Goal: Task Accomplishment & Management: Use online tool/utility

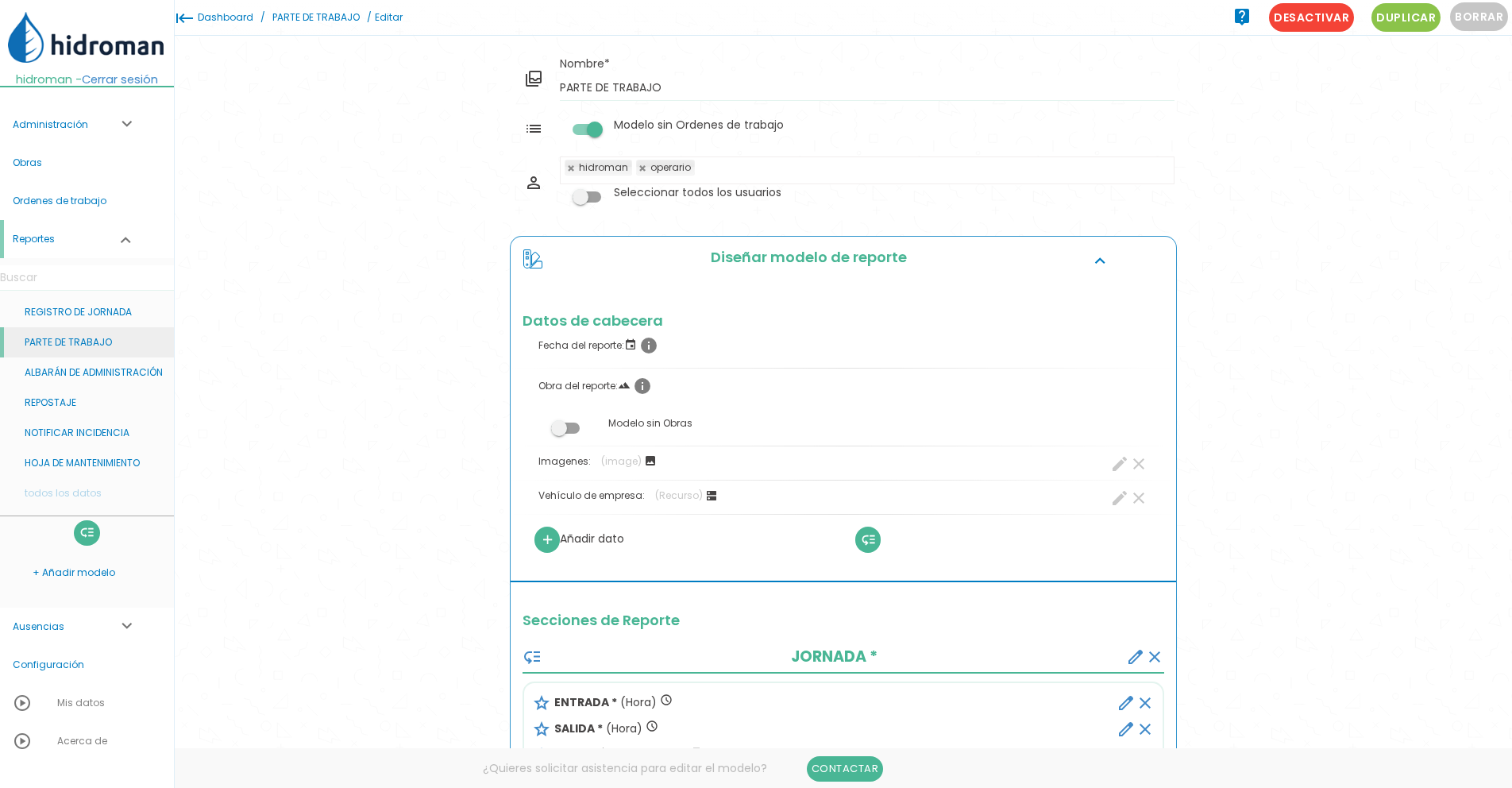
click at [101, 349] on link "PARTE DE TRABAJO" at bounding box center [87, 343] width 174 height 30
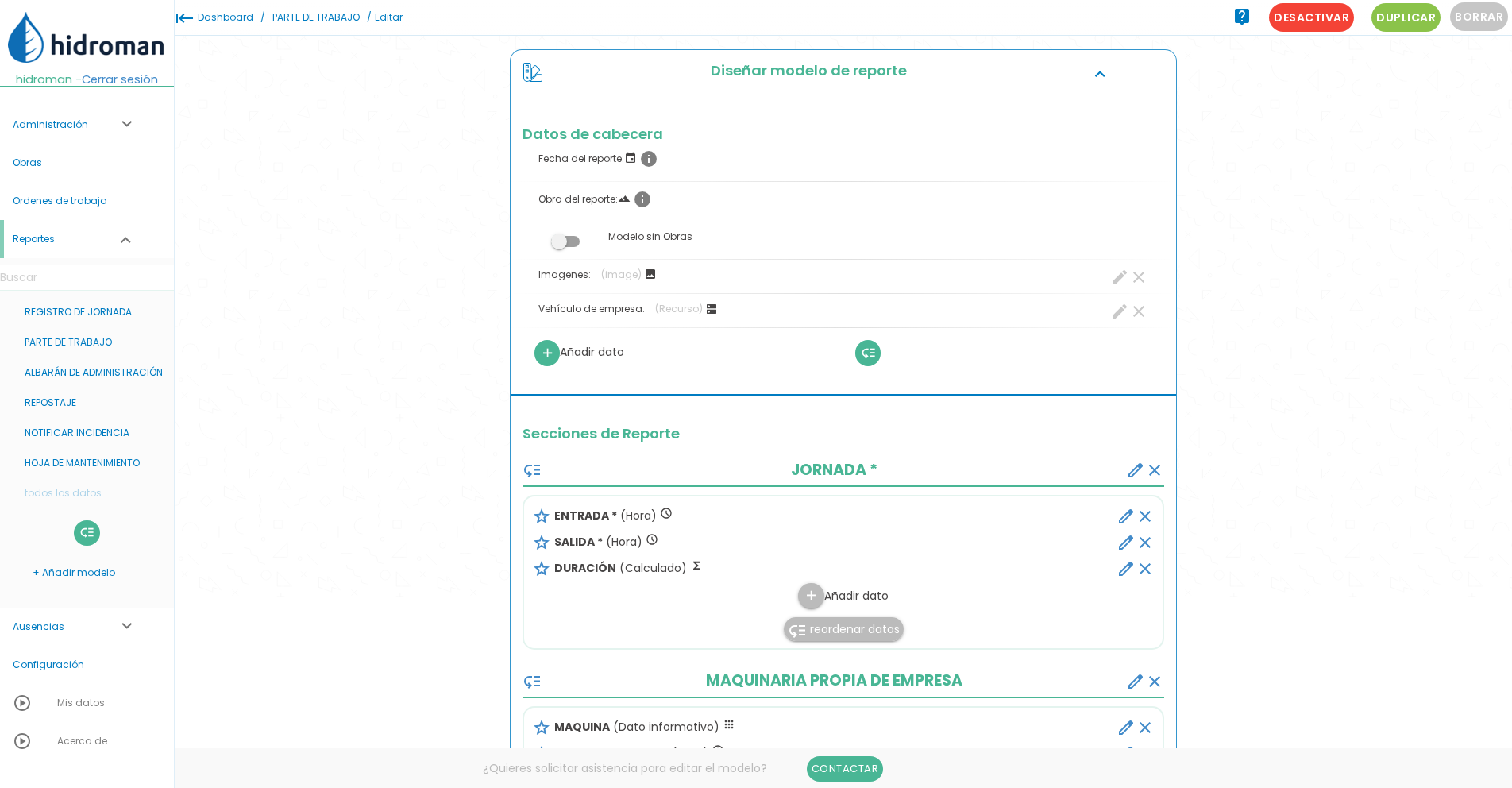
scroll to position [127, 0]
